Goal: Contribute content

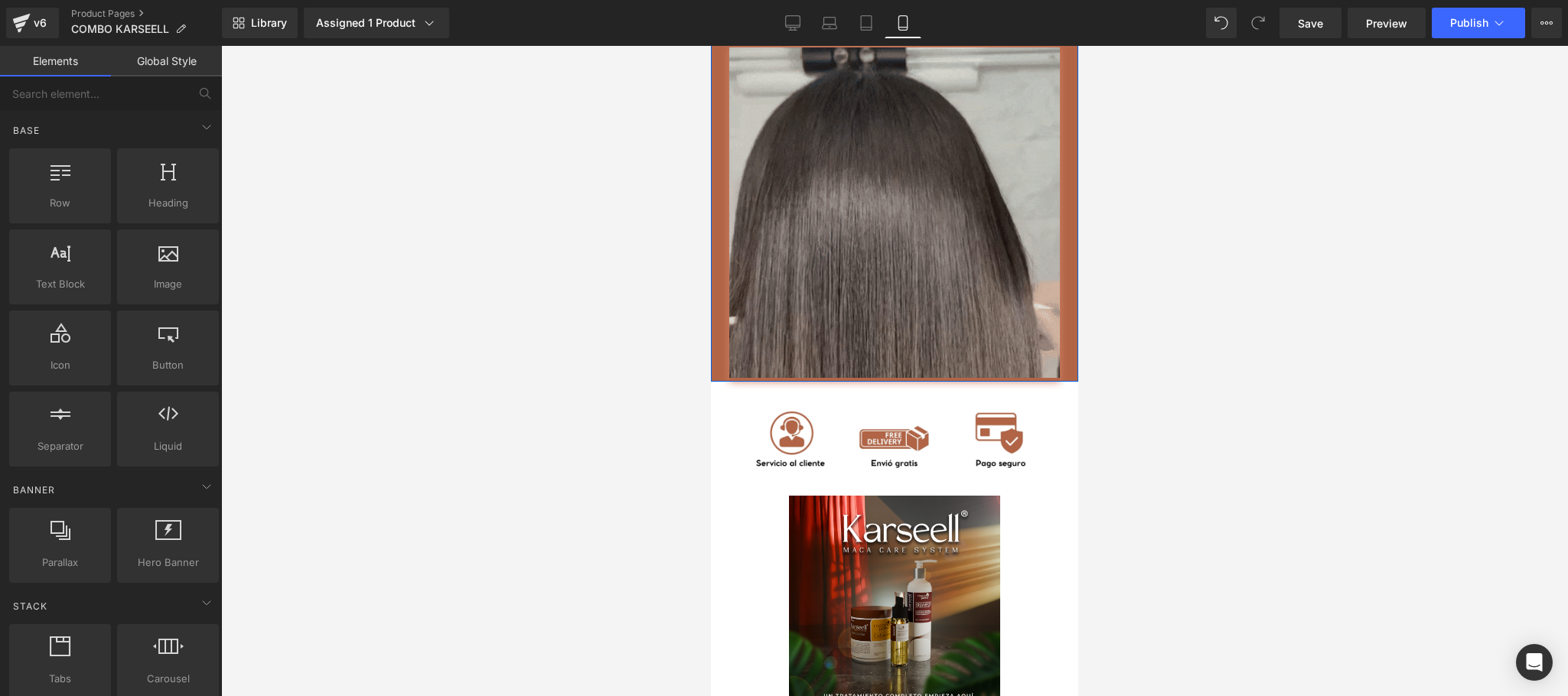
scroll to position [4857, 0]
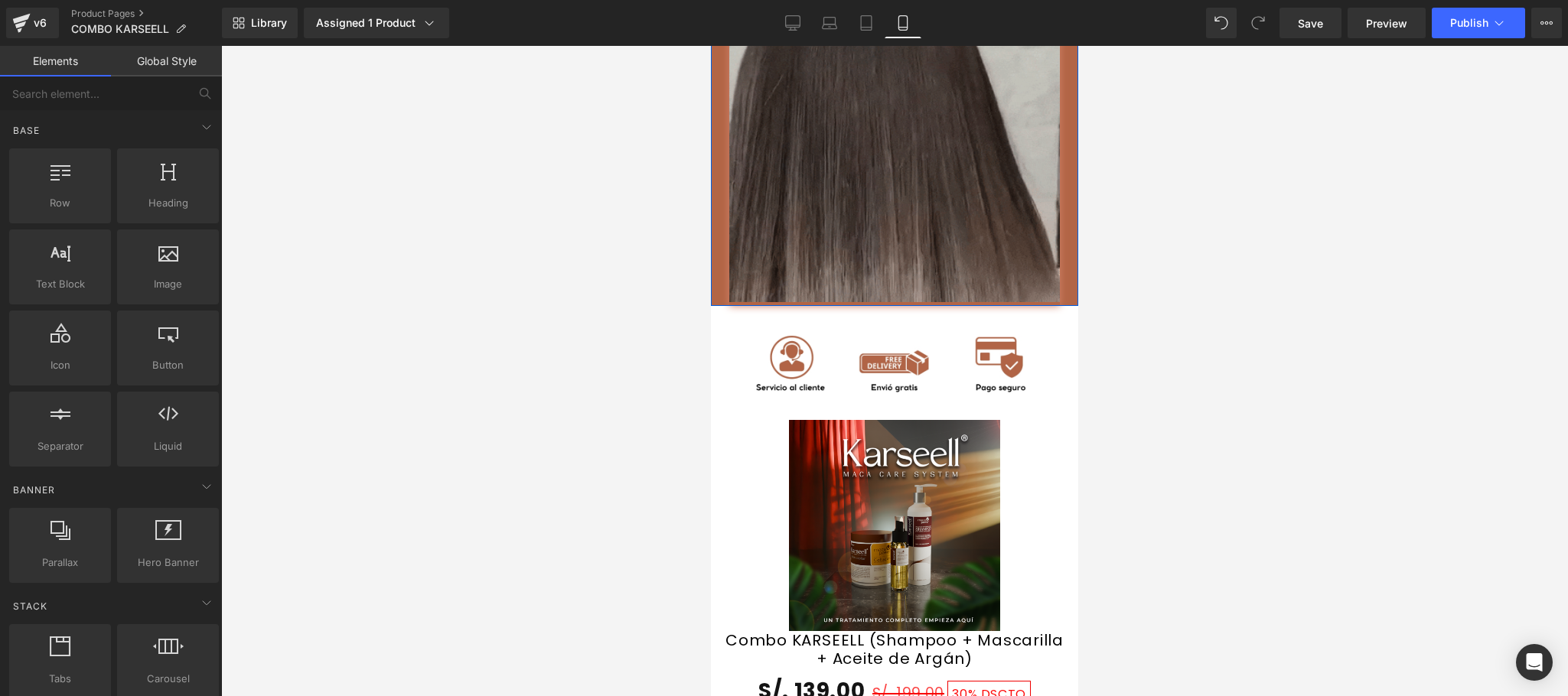
click at [886, 278] on div "Image" at bounding box center [895, 139] width 368 height 334
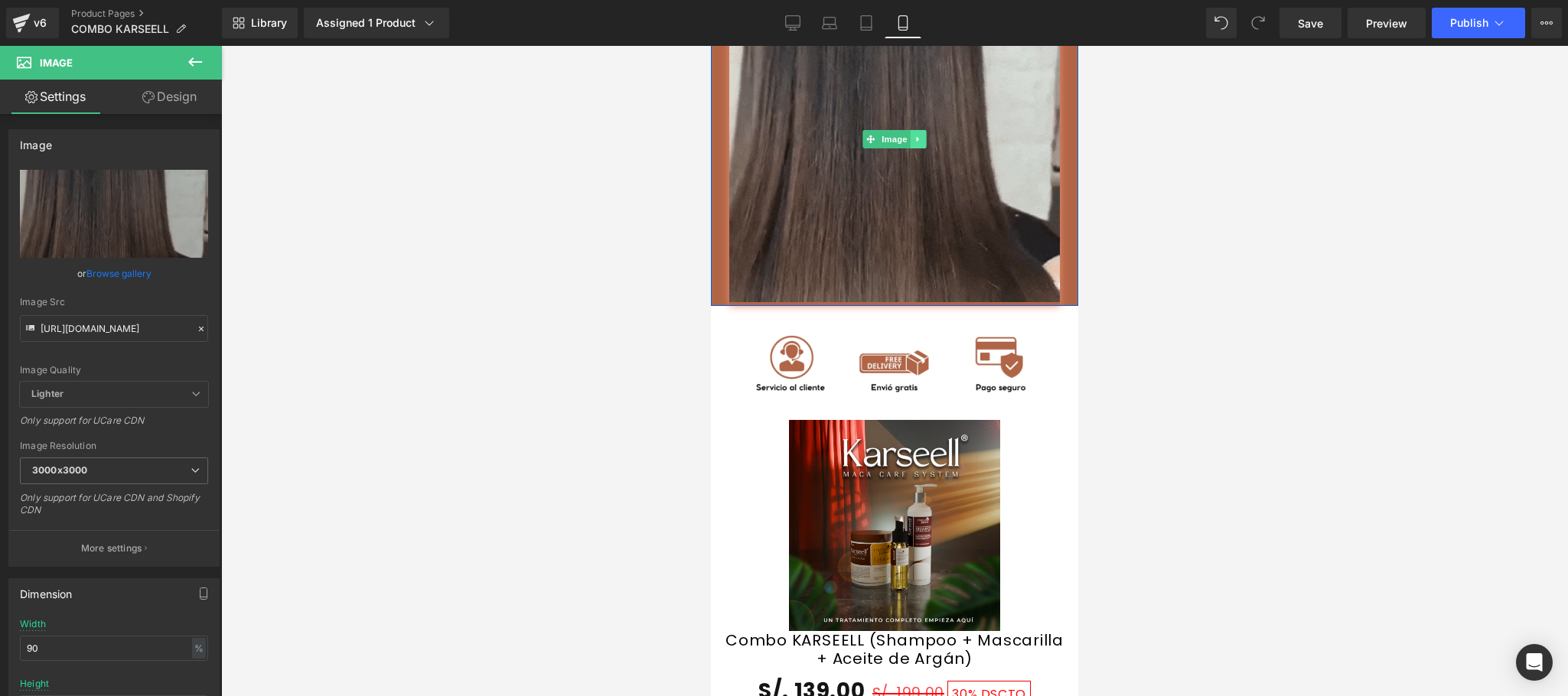
click at [914, 149] on link at bounding box center [918, 139] width 17 height 18
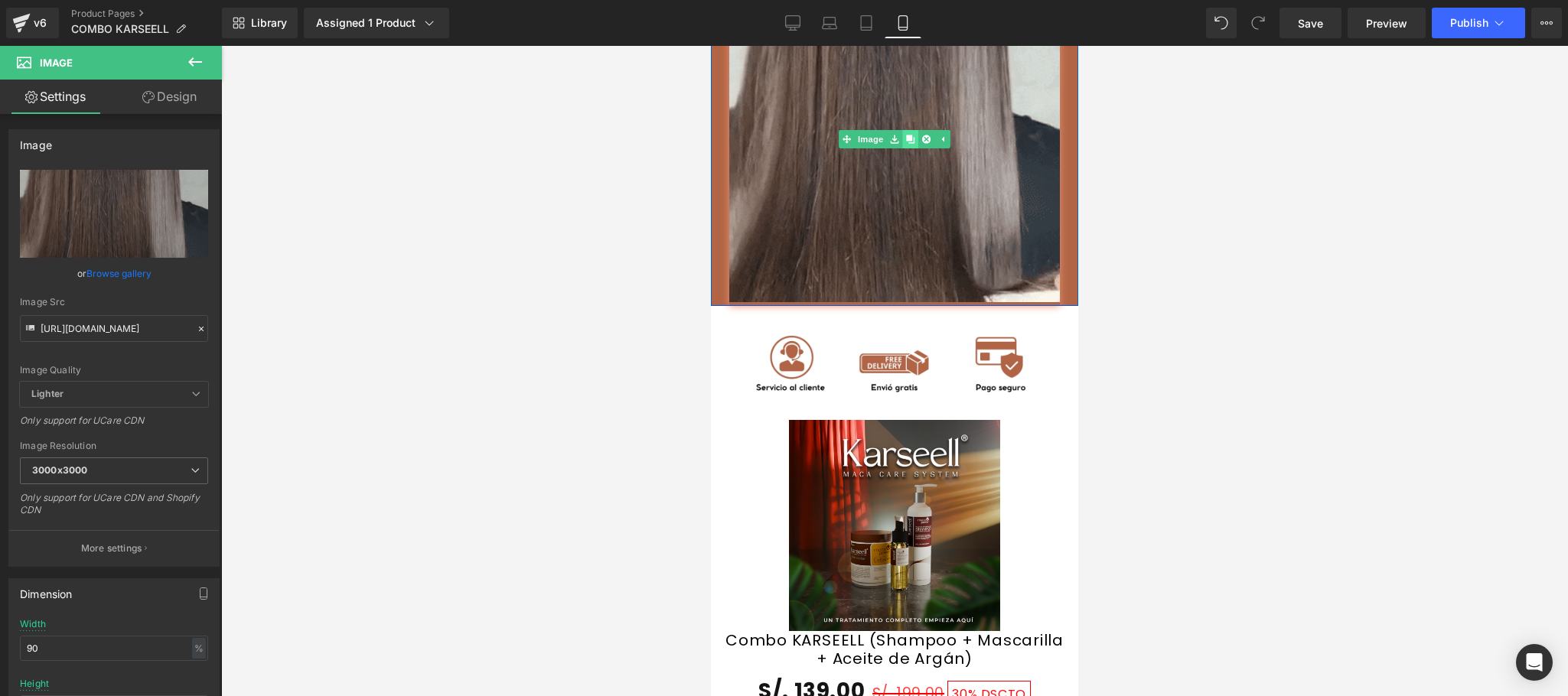
click at [908, 149] on link at bounding box center [910, 139] width 17 height 18
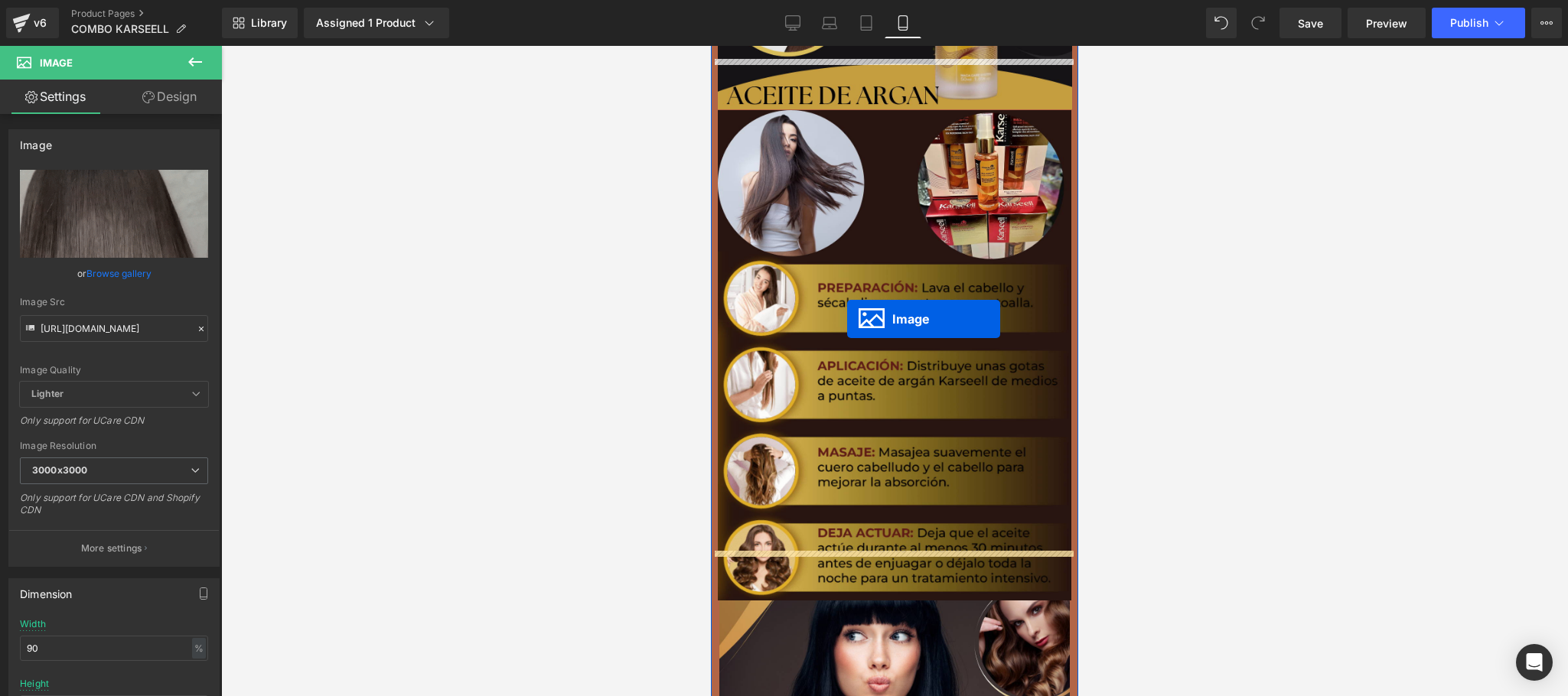
scroll to position [3557, 0]
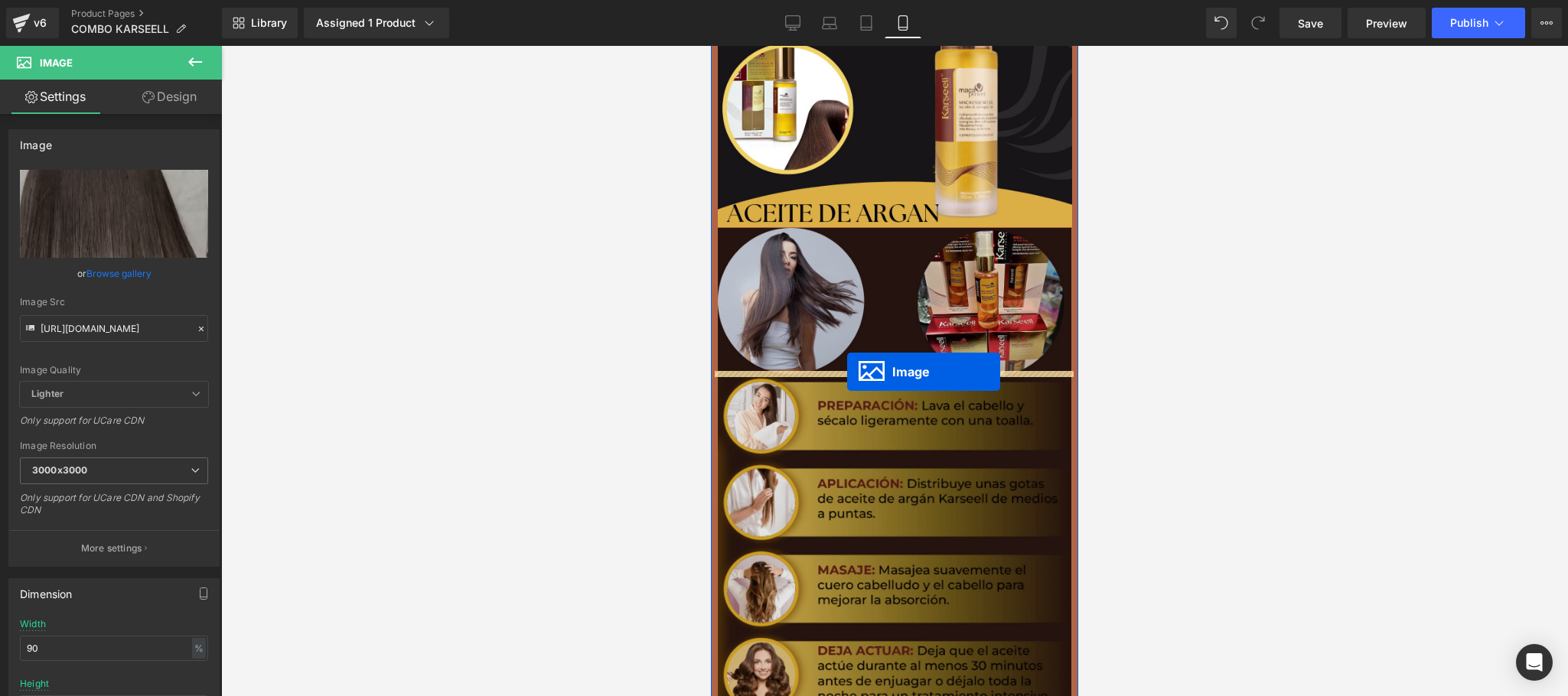
drag, startPoint x: 838, startPoint y: 282, endPoint x: 847, endPoint y: 371, distance: 89.5
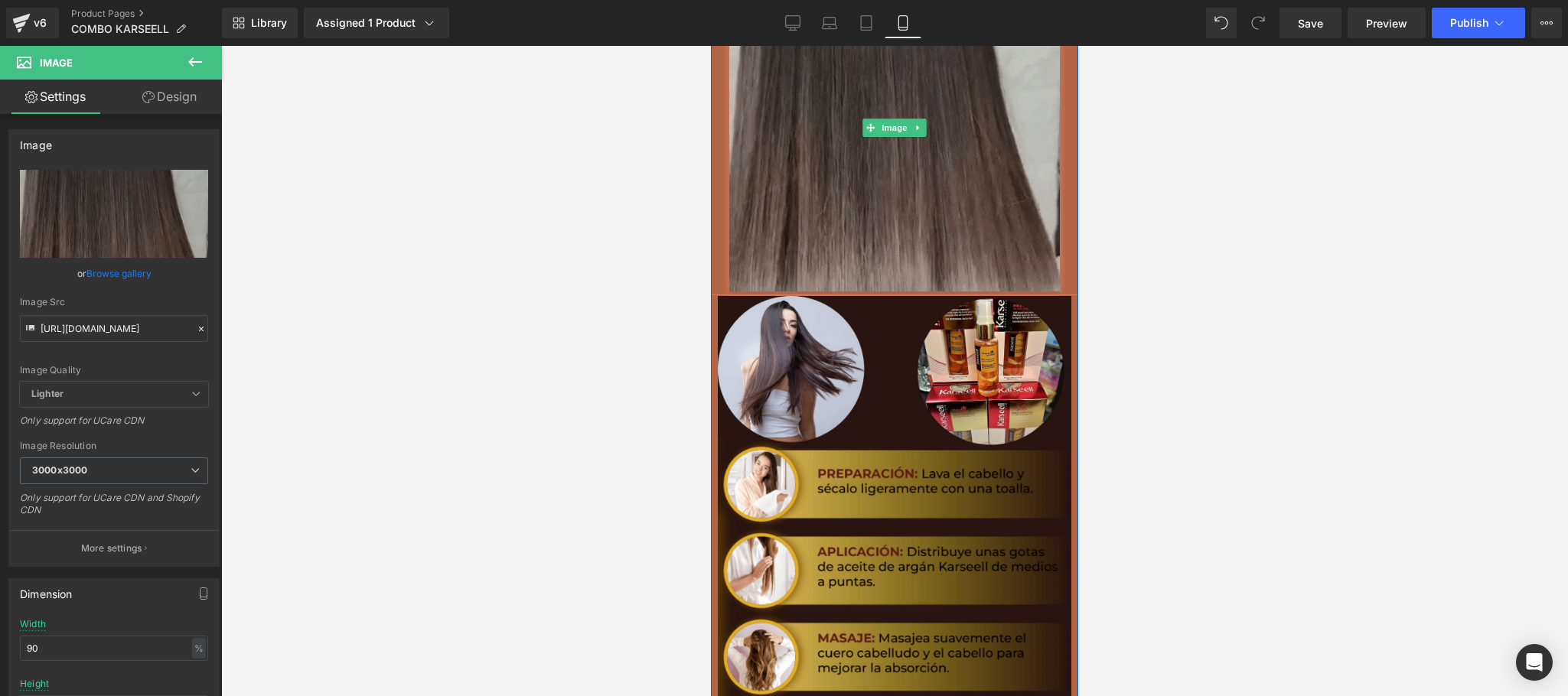
scroll to position [3863, 0]
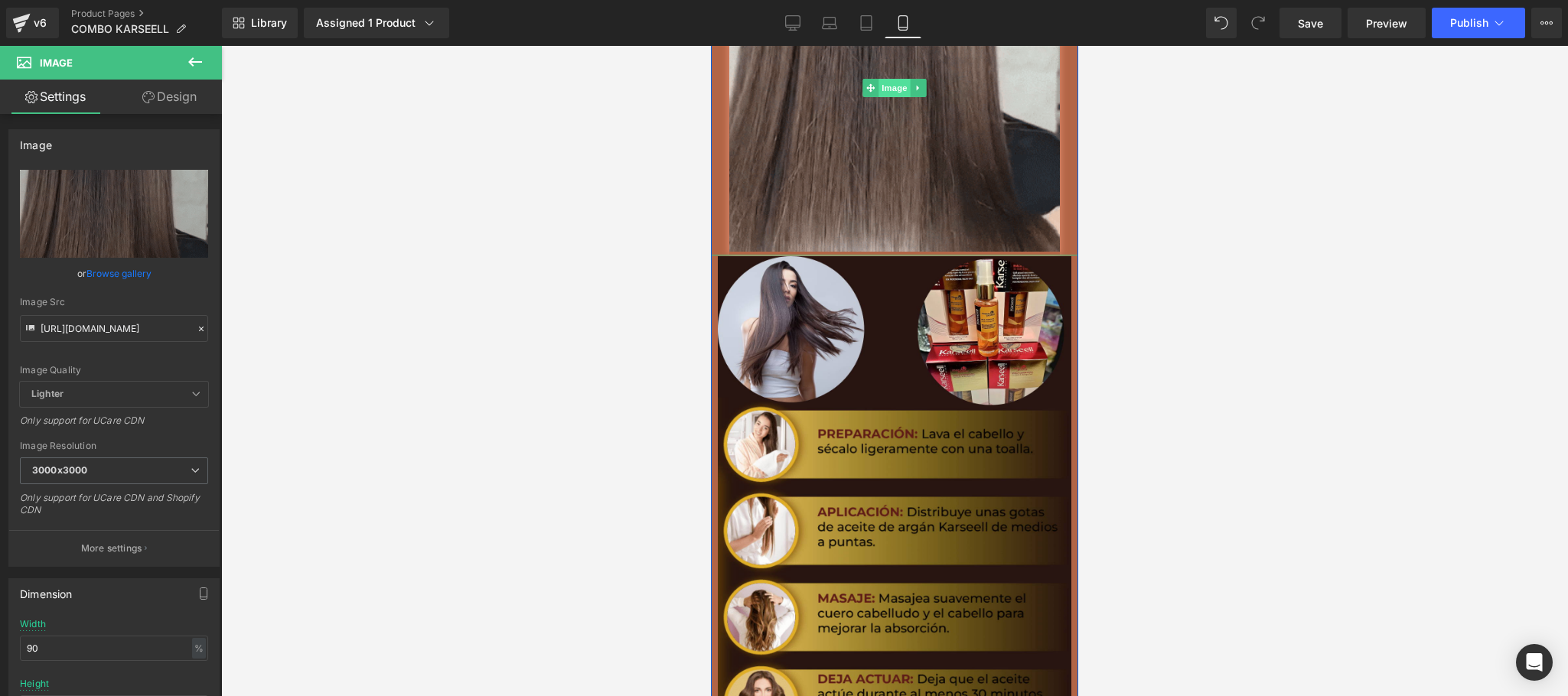
click at [882, 97] on span "Image" at bounding box center [894, 87] width 32 height 18
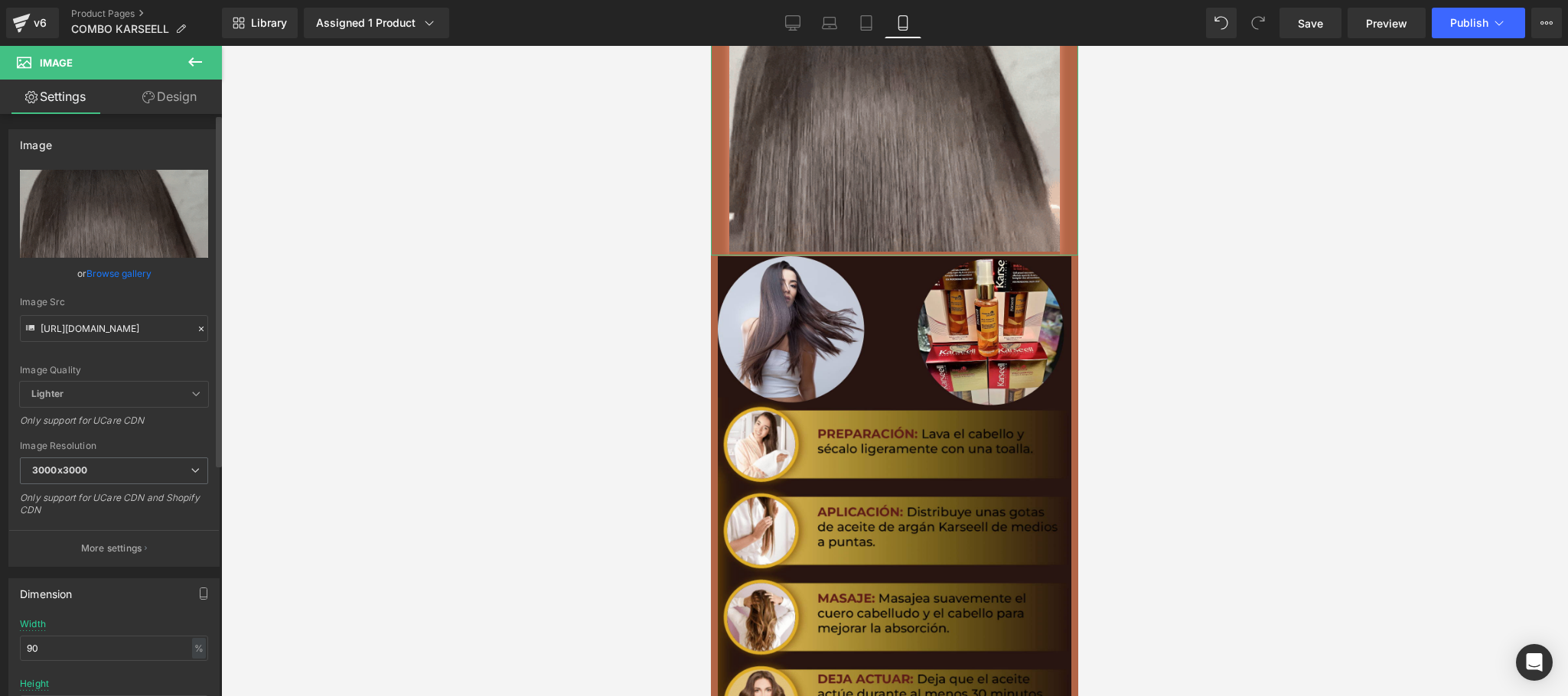
click at [196, 329] on icon at bounding box center [200, 329] width 11 height 11
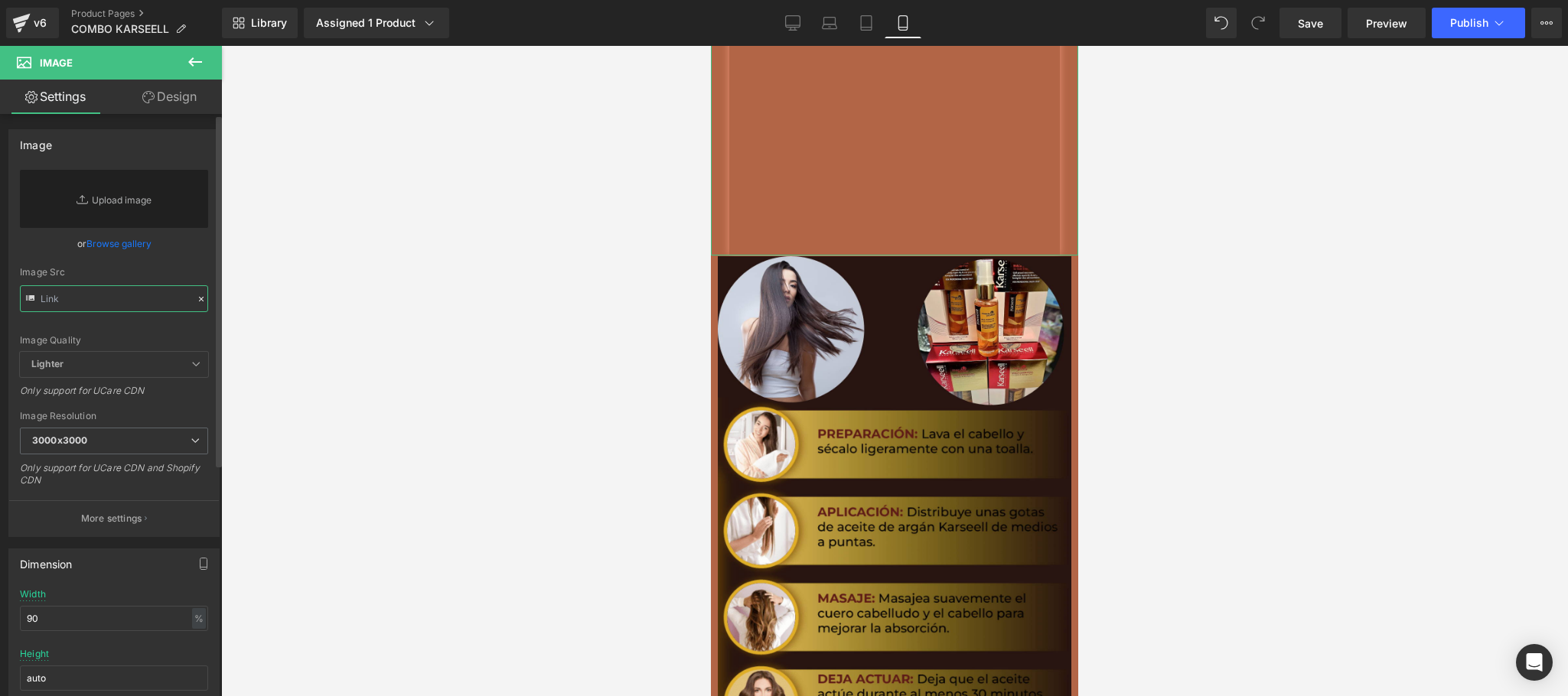
click at [138, 310] on input "text" at bounding box center [114, 298] width 189 height 27
paste input "[URL][DOMAIN_NAME]"
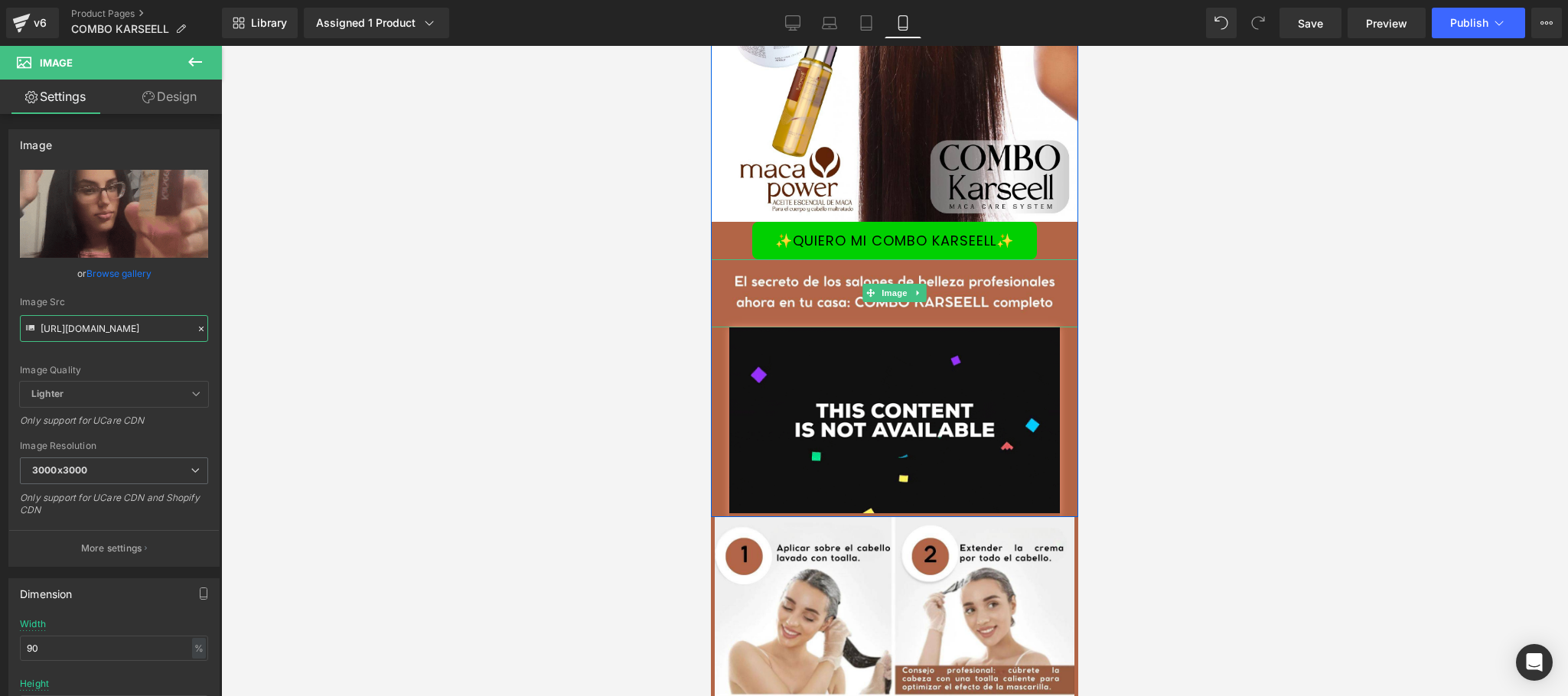
scroll to position [0, 0]
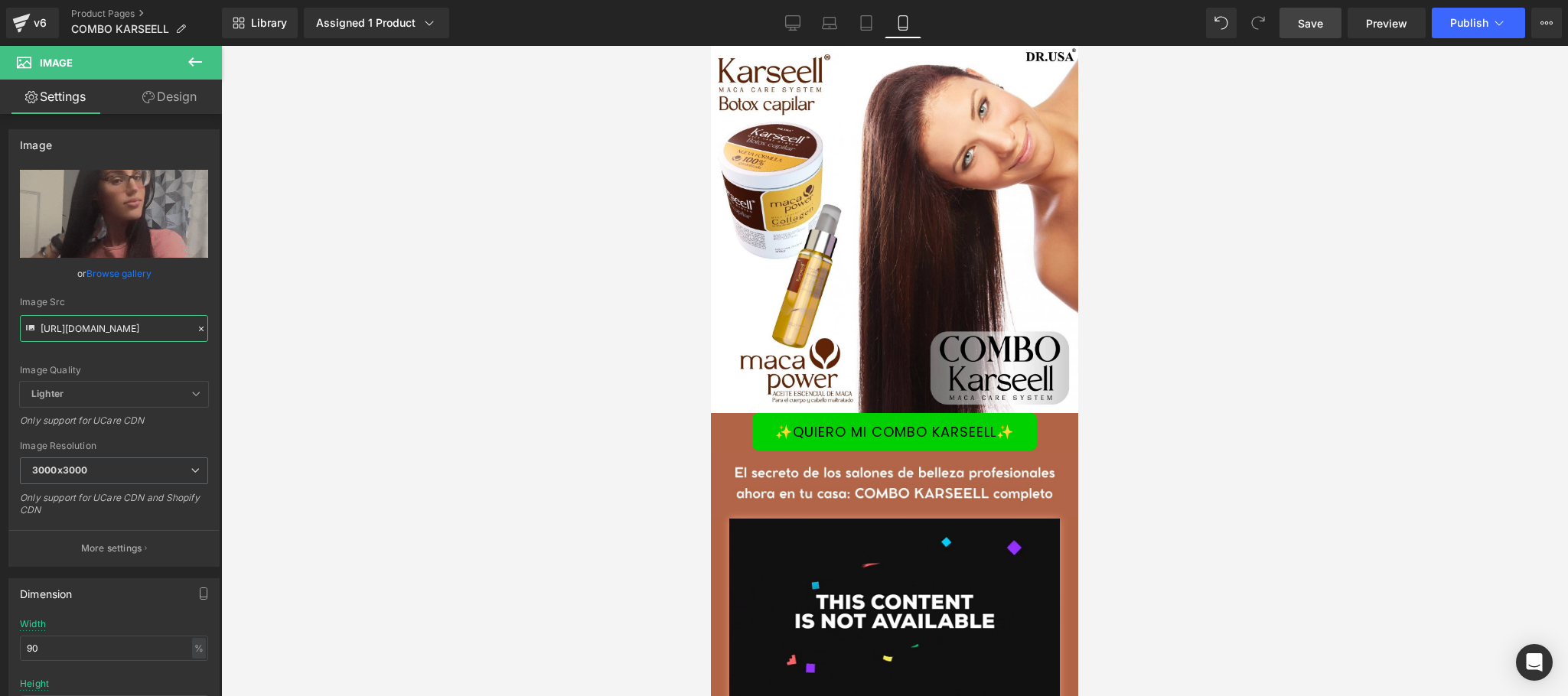
type input "[URL][DOMAIN_NAME]"
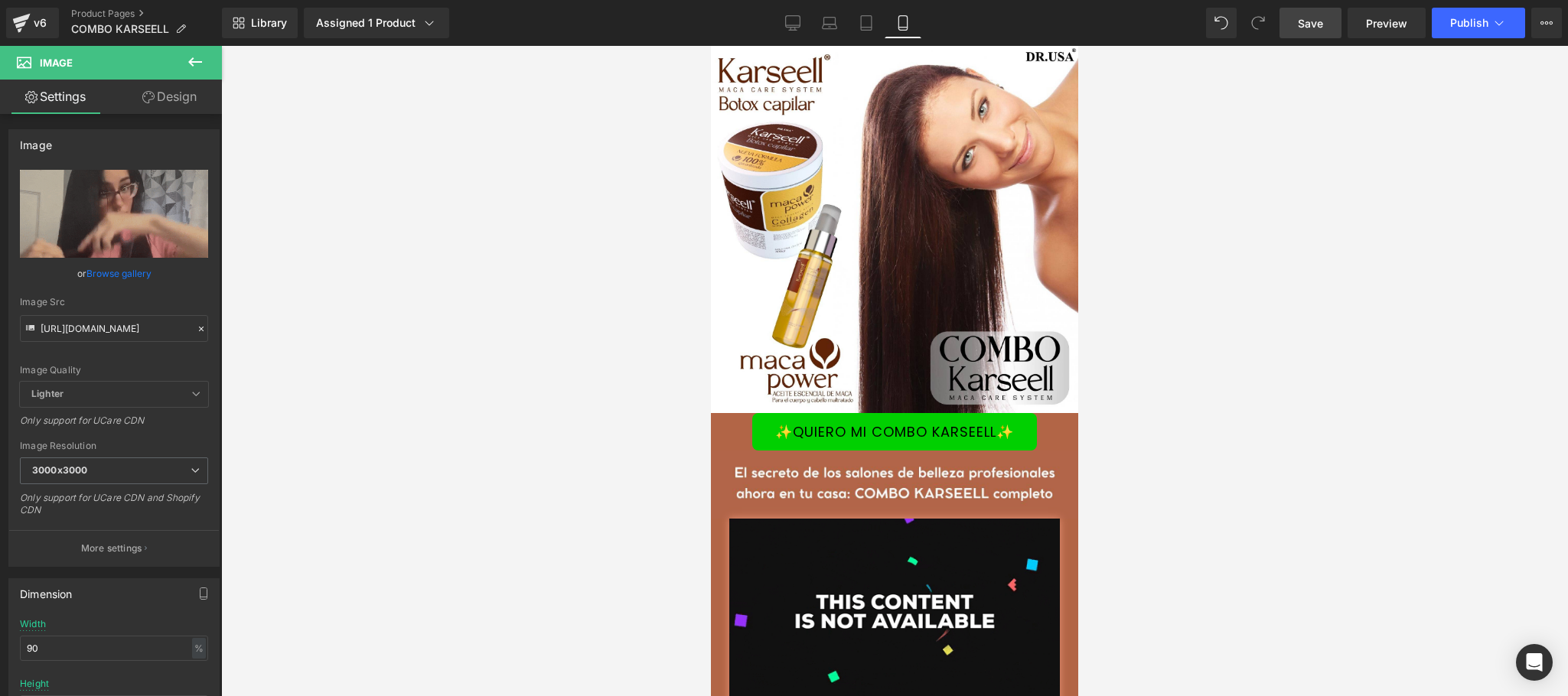
click at [1316, 27] on span "Save" at bounding box center [1311, 23] width 25 height 17
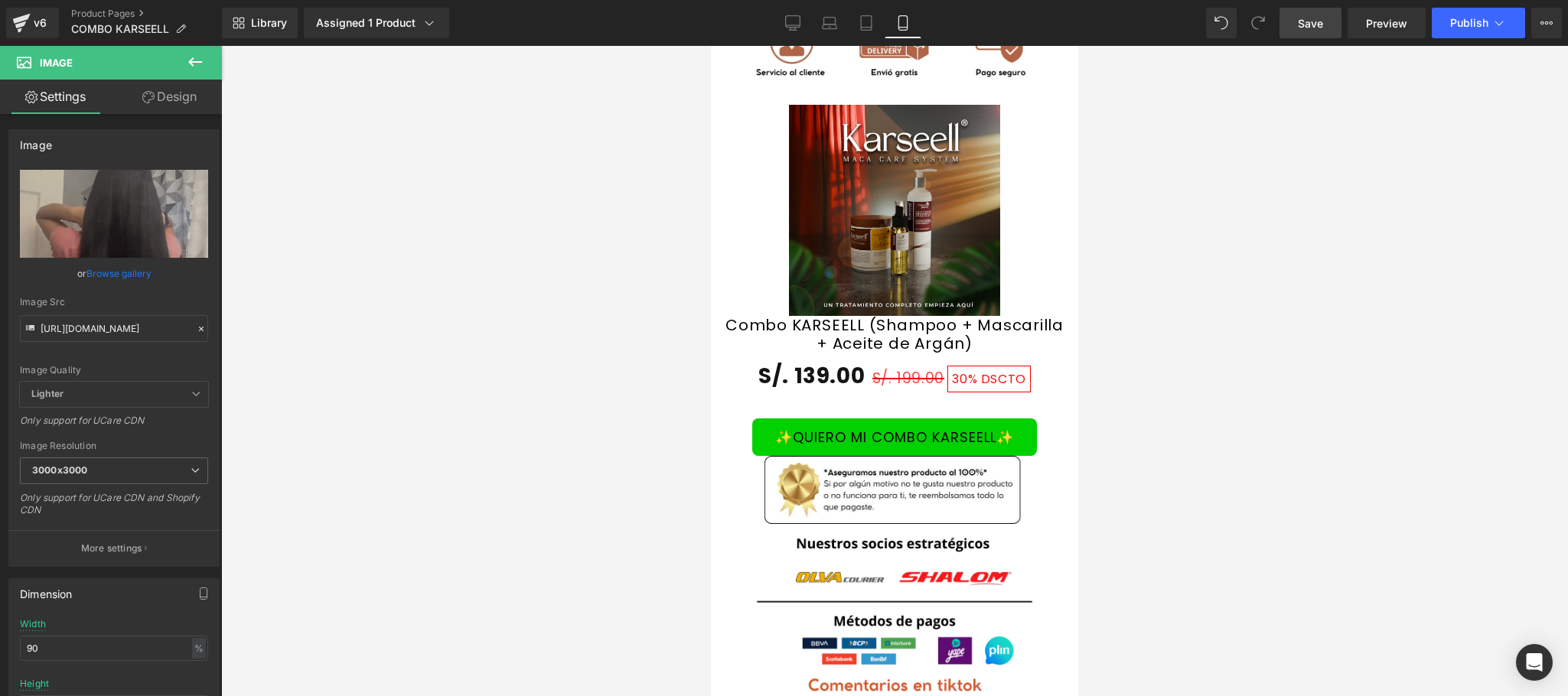
scroll to position [5813, 0]
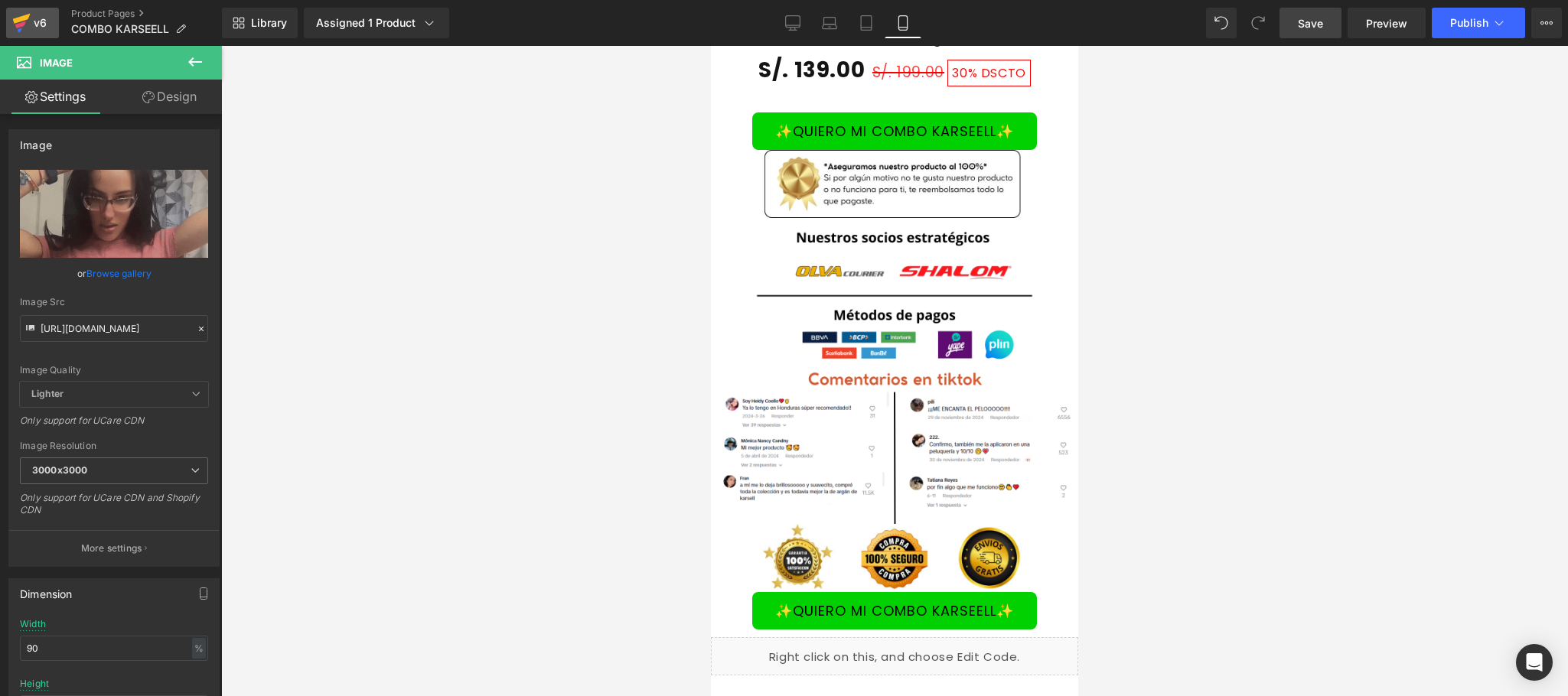
click at [42, 32] on div "v6" at bounding box center [40, 22] width 19 height 19
